Goal: Information Seeking & Learning: Learn about a topic

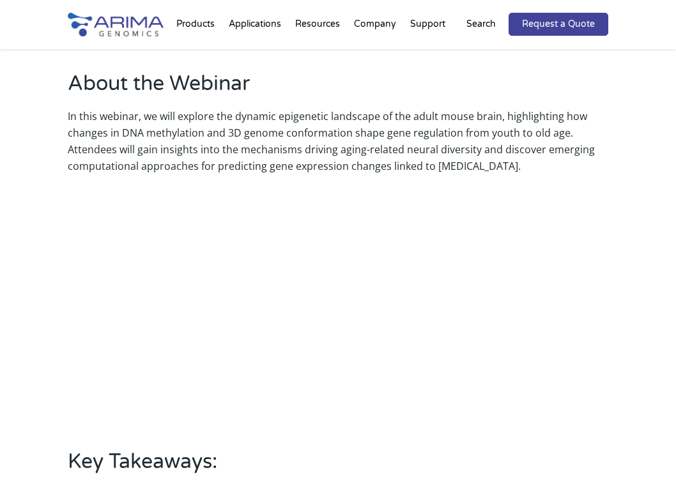
scroll to position [393, 0]
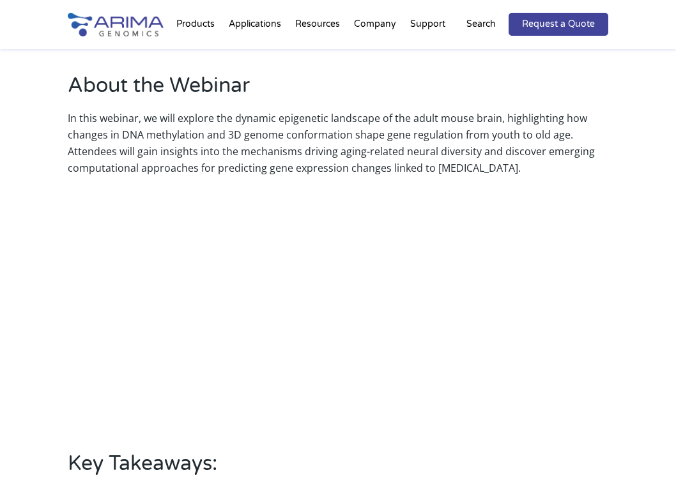
click at [617, 316] on div "About the Webinar In this webinar, we will explore the dynamic epigenetic lands…" at bounding box center [338, 339] width 676 height 665
click at [615, 314] on div "About the Webinar In this webinar, we will explore the dynamic epigenetic lands…" at bounding box center [338, 339] width 676 height 665
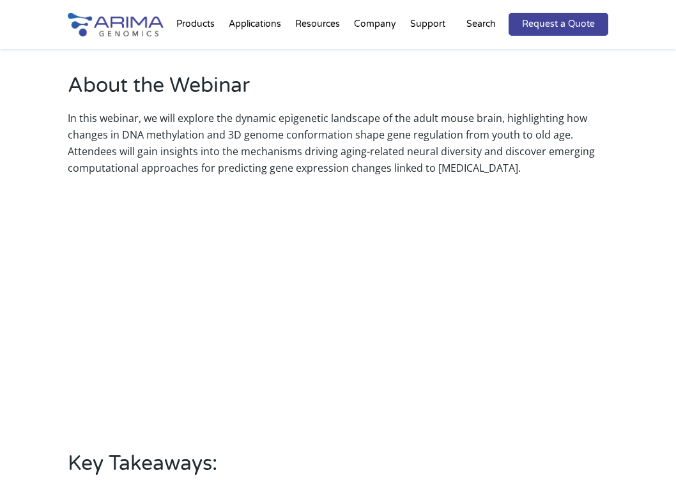
click at [615, 314] on div "About the Webinar In this webinar, we will explore the dynamic epigenetic lands…" at bounding box center [338, 339] width 676 height 665
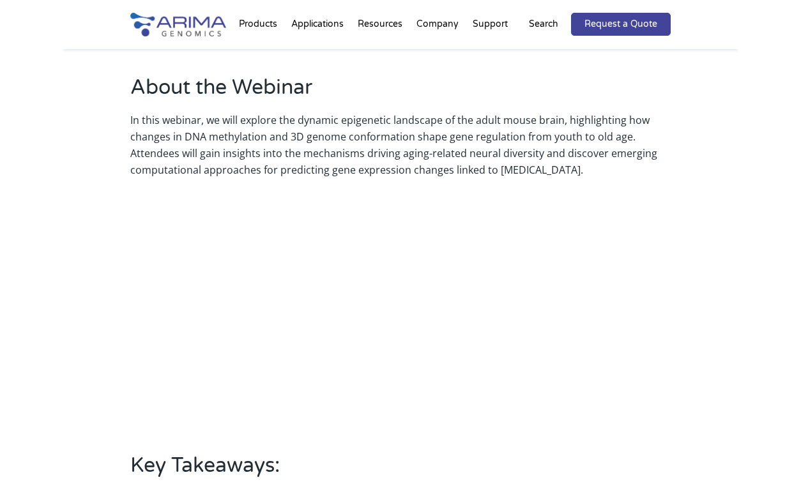
scroll to position [390, 0]
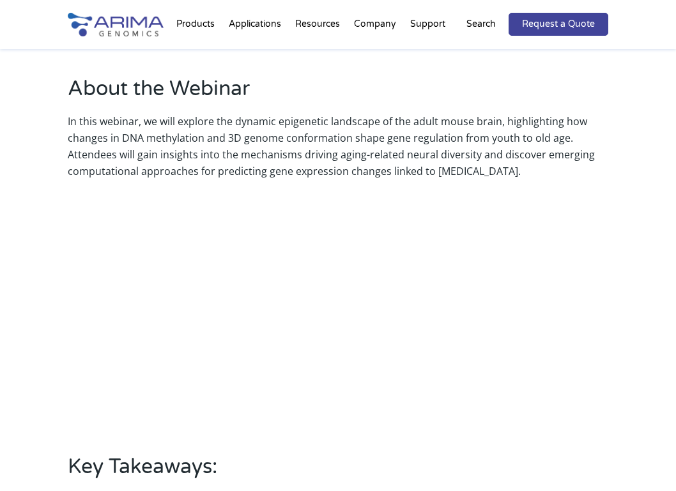
click at [617, 319] on div "About the Webinar In this webinar, we will explore the dynamic epigenetic lands…" at bounding box center [338, 342] width 676 height 665
click at [617, 324] on div "About the Webinar In this webinar, we will explore the dynamic epigenetic lands…" at bounding box center [338, 342] width 676 height 665
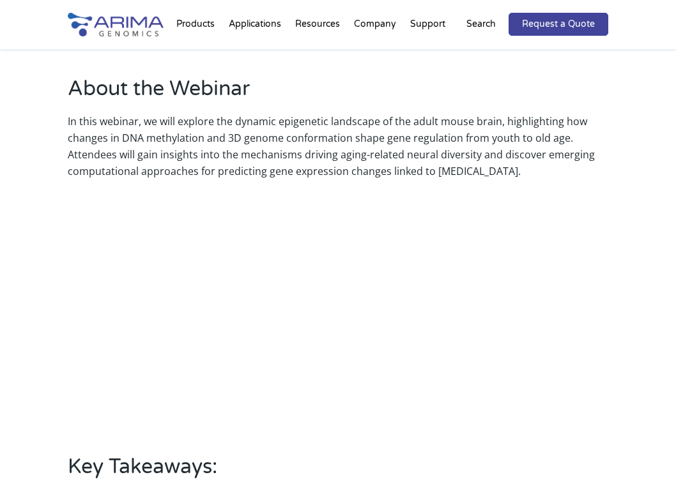
click at [616, 321] on div "About the Webinar In this webinar, we will explore the dynamic epigenetic lands…" at bounding box center [338, 342] width 676 height 665
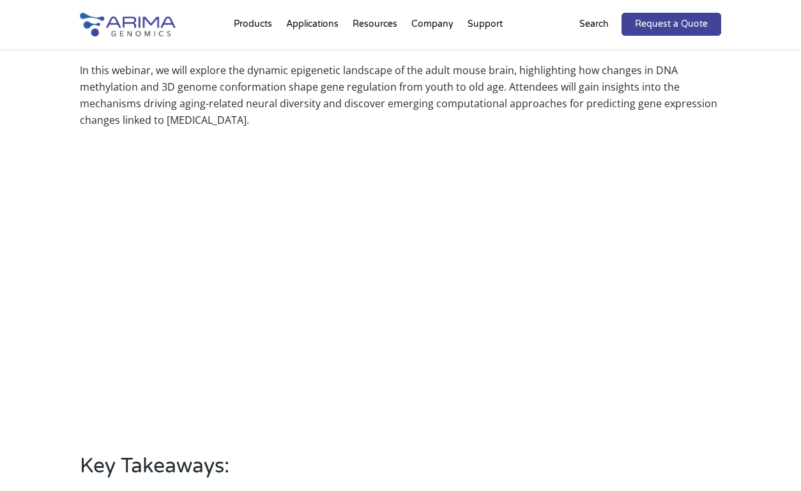
scroll to position [419, 0]
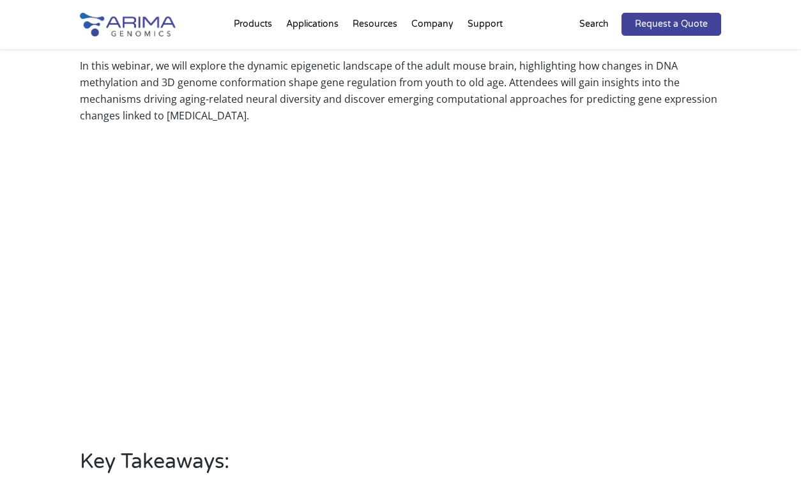
click at [676, 293] on div "About the Webinar In this webinar, we will explore the dynamic epigenetic lands…" at bounding box center [400, 312] width 801 height 721
click at [676, 295] on div "About the Webinar In this webinar, we will explore the dynamic epigenetic lands…" at bounding box center [400, 312] width 801 height 721
click at [676, 292] on div "About the Webinar In this webinar, we will explore the dynamic epigenetic lands…" at bounding box center [400, 312] width 801 height 721
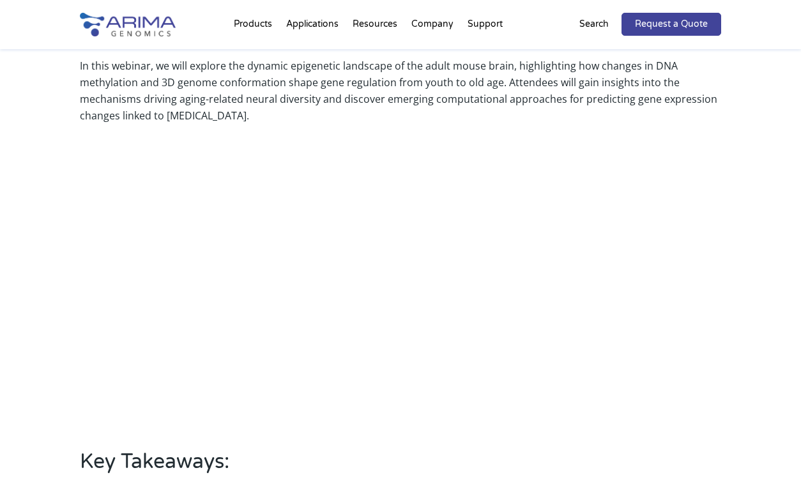
click at [676, 292] on div "About the Webinar In this webinar, we will explore the dynamic epigenetic lands…" at bounding box center [400, 312] width 801 height 721
click at [676, 290] on div "About the Webinar In this webinar, we will explore the dynamic epigenetic lands…" at bounding box center [400, 312] width 801 height 721
click at [676, 291] on div "About the Webinar In this webinar, we will explore the dynamic epigenetic lands…" at bounding box center [400, 312] width 801 height 721
click at [676, 296] on div "About the Webinar In this webinar, we will explore the dynamic epigenetic lands…" at bounding box center [400, 312] width 801 height 721
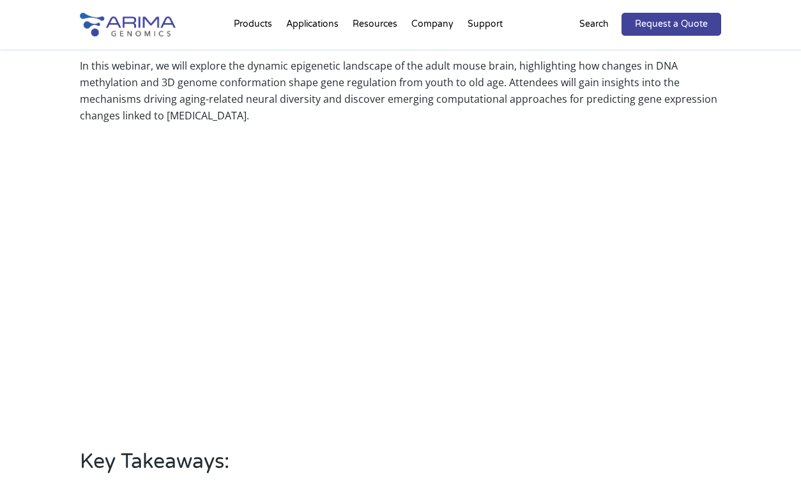
click at [676, 296] on div "About the Webinar In this webinar, we will explore the dynamic epigenetic lands…" at bounding box center [400, 312] width 801 height 721
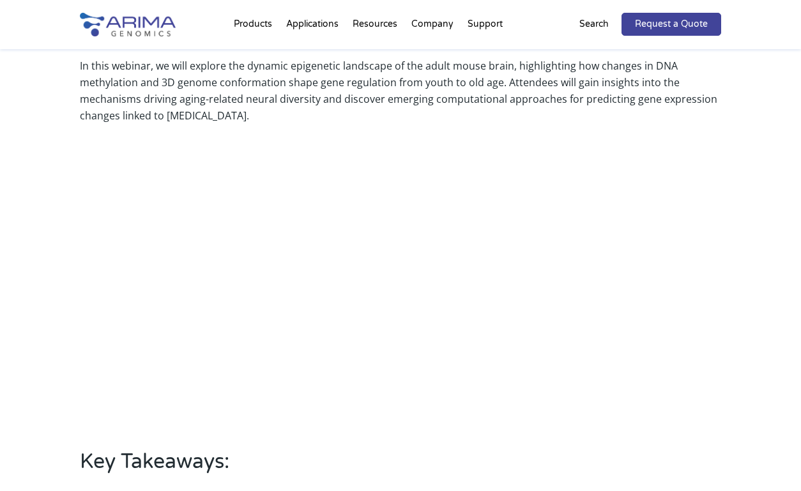
click at [676, 297] on div "About the Webinar In this webinar, we will explore the dynamic epigenetic lands…" at bounding box center [400, 312] width 801 height 721
click at [676, 295] on div "About the Webinar In this webinar, we will explore the dynamic epigenetic lands…" at bounding box center [400, 312] width 801 height 721
click at [676, 294] on div "About the Webinar In this webinar, we will explore the dynamic epigenetic lands…" at bounding box center [400, 312] width 801 height 721
click at [365, 451] on h2 "Key Takeaways:" at bounding box center [400, 467] width 641 height 38
click at [365, 454] on h2 "Key Takeaways:" at bounding box center [400, 467] width 641 height 38
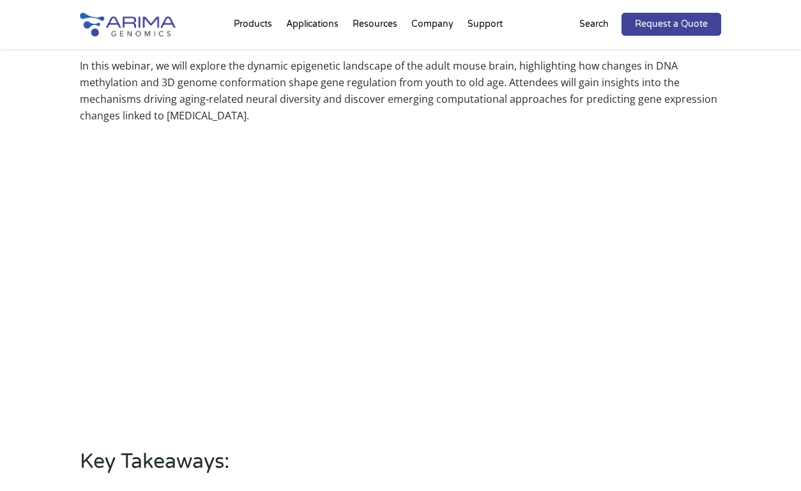
click at [676, 289] on div "About the Webinar In this webinar, we will explore the dynamic epigenetic lands…" at bounding box center [400, 312] width 801 height 721
click at [676, 291] on div "About the Webinar In this webinar, we will explore the dynamic epigenetic lands…" at bounding box center [400, 312] width 801 height 721
click at [676, 289] on div "About the Webinar In this webinar, we will explore the dynamic epigenetic lands…" at bounding box center [400, 312] width 801 height 721
click at [676, 291] on div "About the Webinar In this webinar, we will explore the dynamic epigenetic lands…" at bounding box center [400, 312] width 801 height 721
click at [676, 288] on div "About the Webinar In this webinar, we will explore the dynamic epigenetic lands…" at bounding box center [400, 312] width 801 height 721
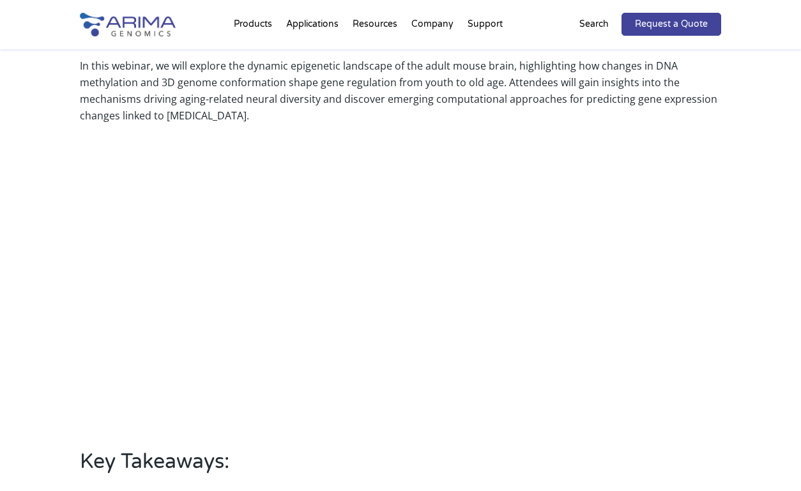
click at [676, 288] on div "About the Webinar In this webinar, we will explore the dynamic epigenetic lands…" at bounding box center [400, 312] width 801 height 721
click at [676, 293] on div "About the Webinar In this webinar, we will explore the dynamic epigenetic lands…" at bounding box center [400, 312] width 801 height 721
click at [676, 298] on div "About the Webinar In this webinar, we will explore the dynamic epigenetic lands…" at bounding box center [400, 312] width 801 height 721
click at [676, 295] on div "About the Webinar In this webinar, we will explore the dynamic epigenetic lands…" at bounding box center [400, 312] width 801 height 721
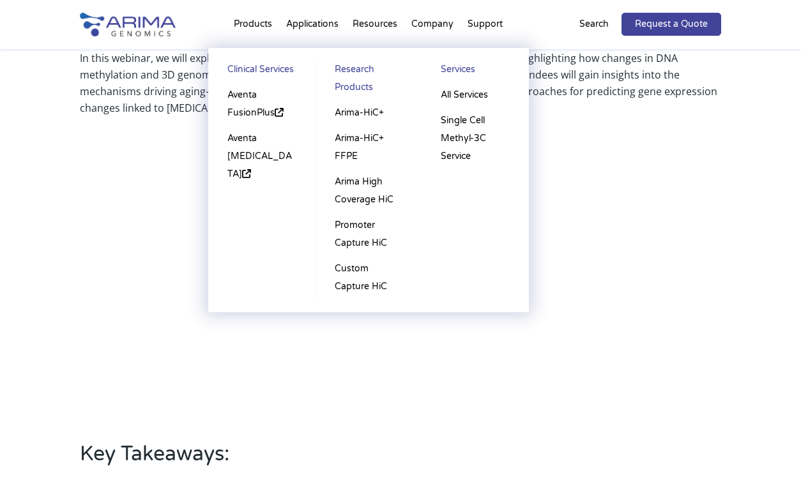
scroll to position [422, 0]
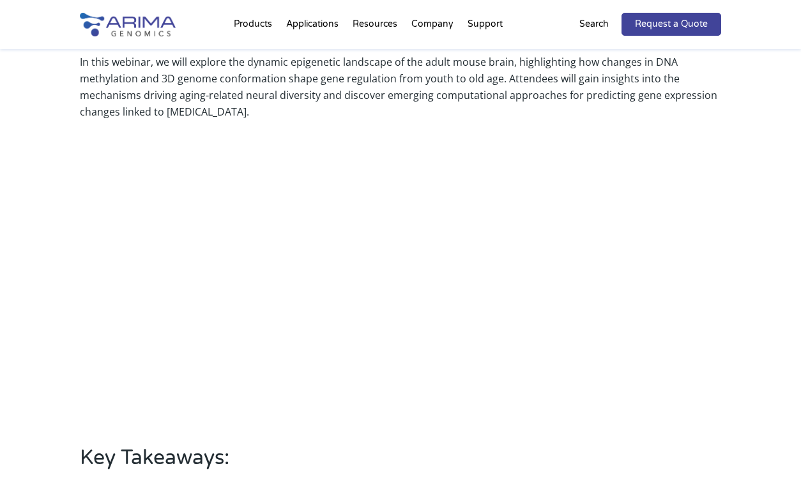
click at [676, 290] on div "About the Webinar In this webinar, we will explore the dynamic epigenetic lands…" at bounding box center [400, 308] width 801 height 721
click at [676, 289] on div "About the Webinar In this webinar, we will explore the dynamic epigenetic lands…" at bounding box center [400, 308] width 801 height 721
click at [676, 285] on div "About the Webinar In this webinar, we will explore the dynamic epigenetic lands…" at bounding box center [400, 308] width 801 height 721
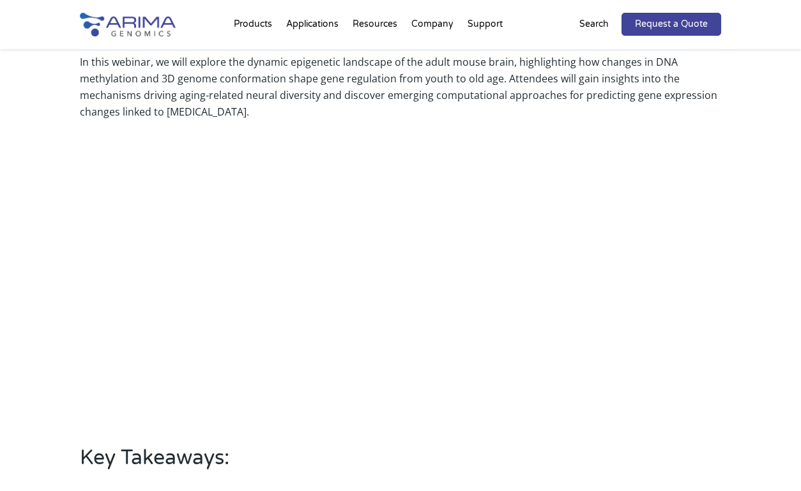
click at [676, 295] on div "About the Webinar In this webinar, we will explore the dynamic epigenetic lands…" at bounding box center [400, 308] width 801 height 721
